Goal: Transaction & Acquisition: Purchase product/service

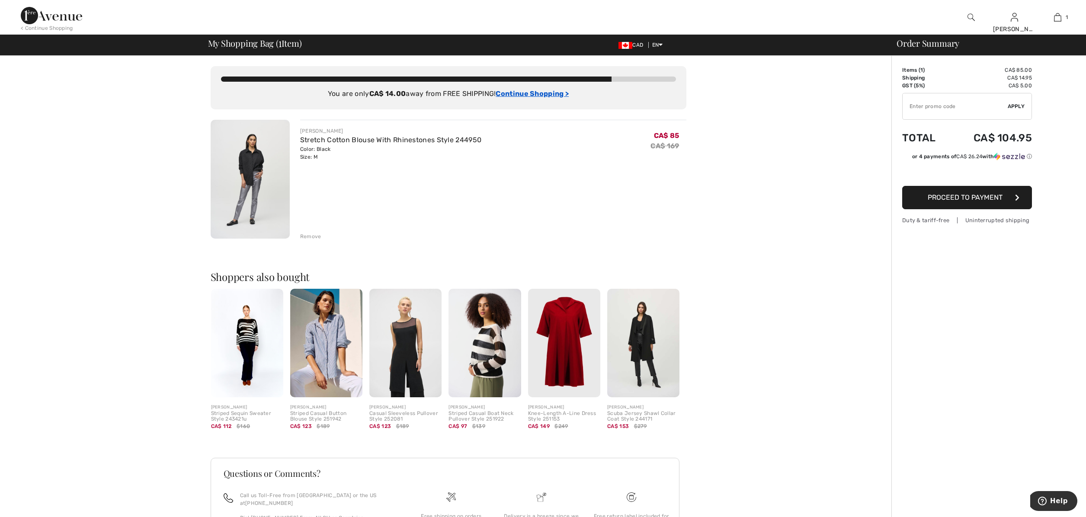
click at [541, 95] on ins "Continue Shopping >" at bounding box center [532, 94] width 73 height 8
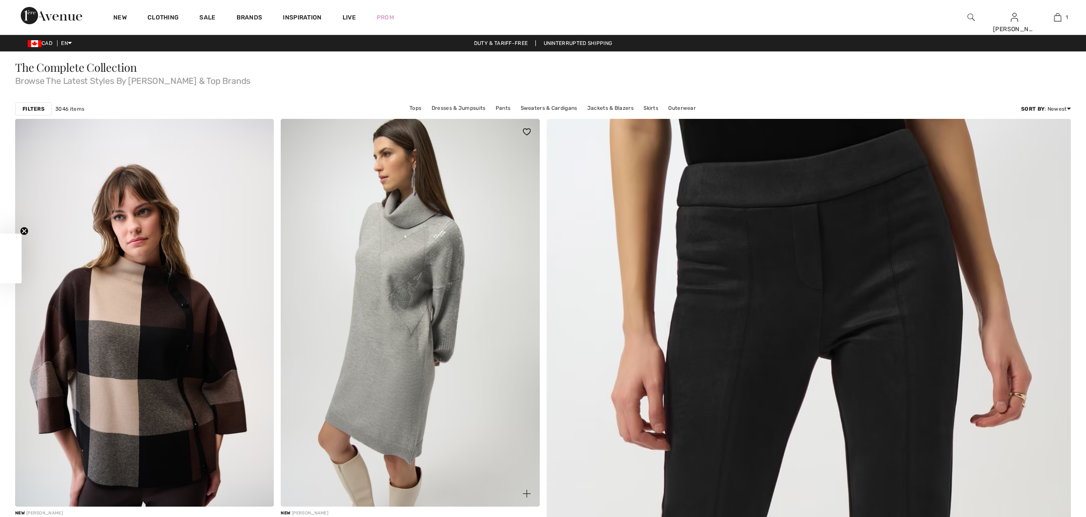
checkbox input "true"
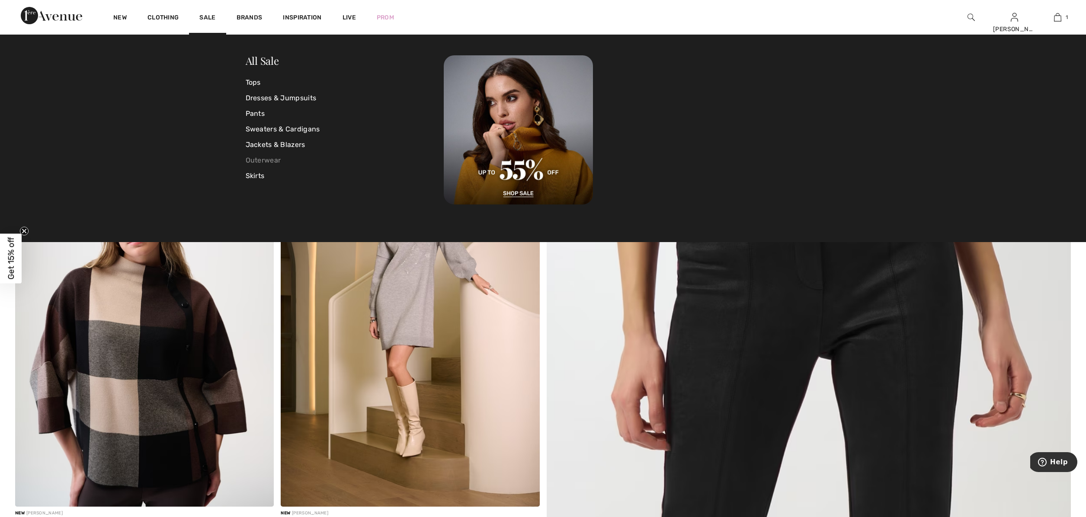
click at [257, 161] on link "Outerwear" at bounding box center [345, 161] width 199 height 16
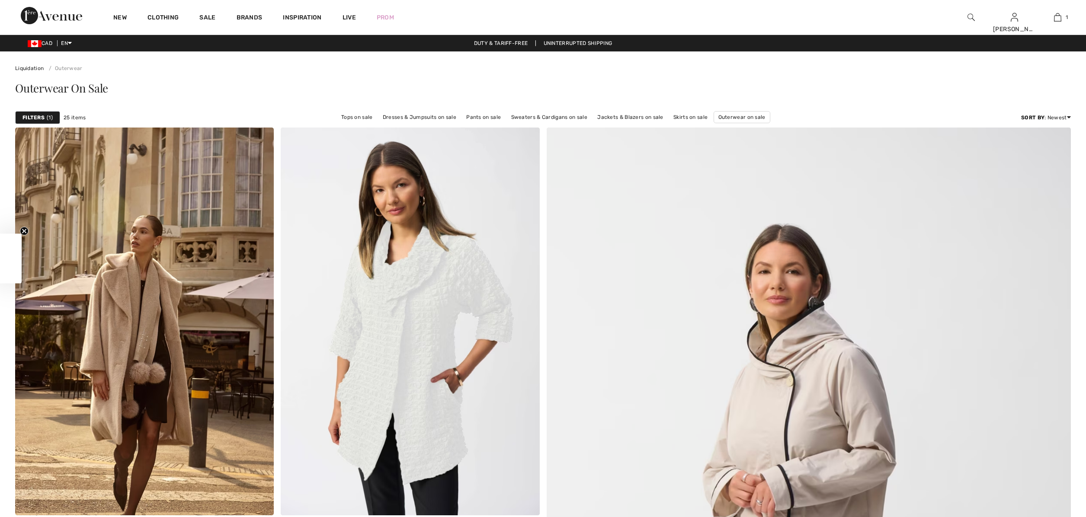
checkbox input "true"
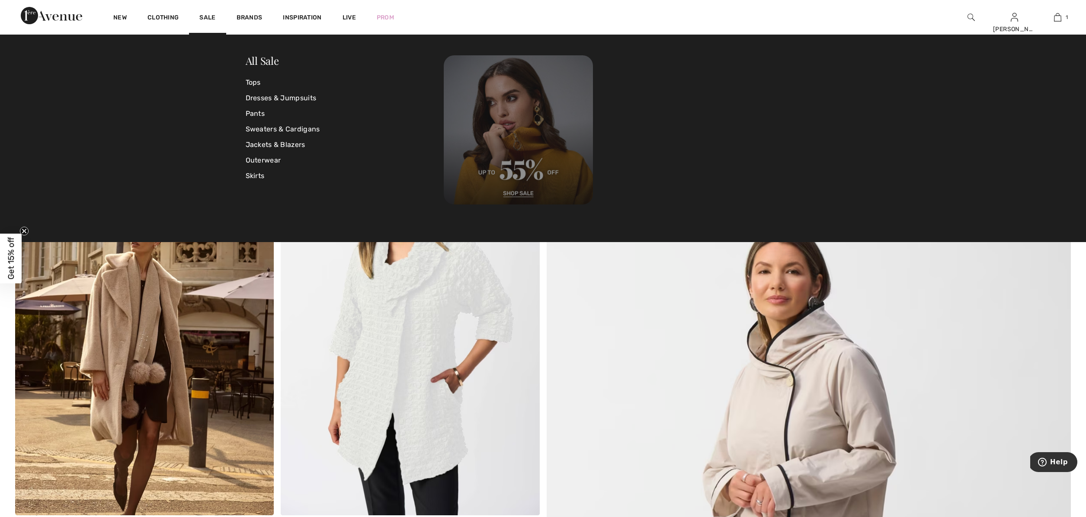
click at [509, 149] on img at bounding box center [518, 129] width 149 height 149
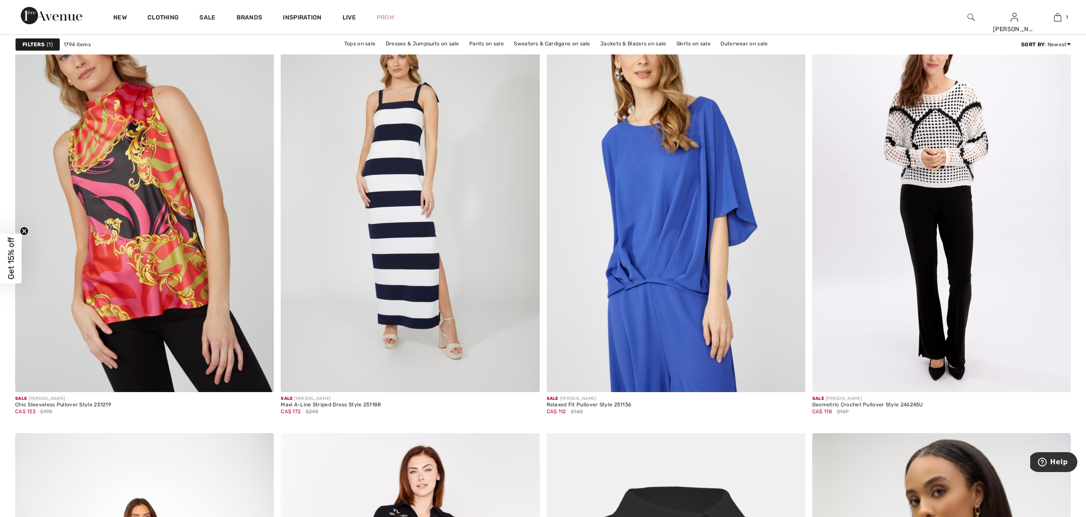
scroll to position [2448, 0]
